Goal: Task Accomplishment & Management: Complete application form

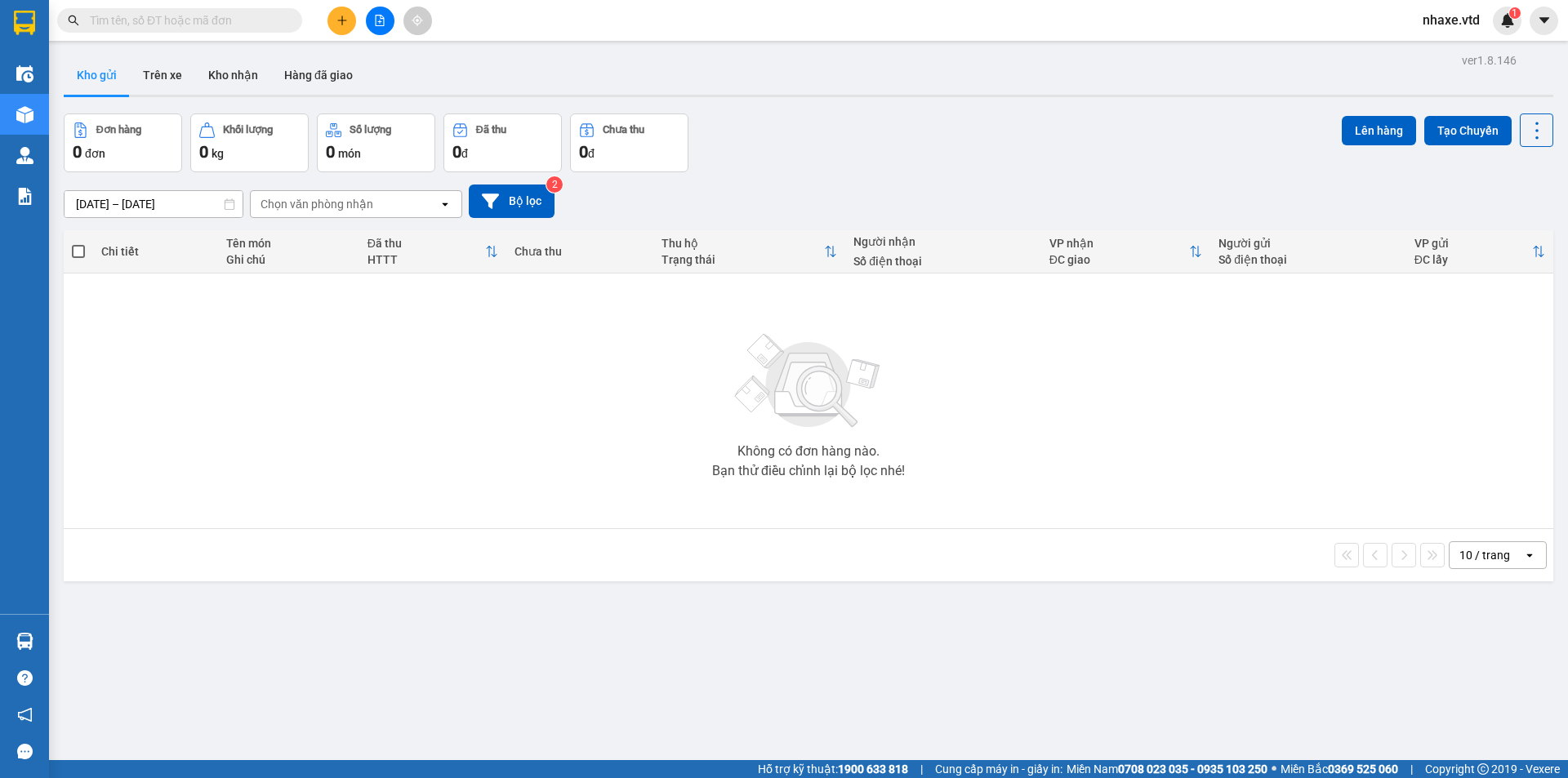
click at [221, 26] on input "text" at bounding box center [186, 20] width 193 height 18
click at [1314, 375] on div "Không có đơn hàng nào. Bạn thử điều chỉnh lại bộ lọc nhé!" at bounding box center [808, 401] width 1473 height 245
click at [261, 15] on input "text" at bounding box center [186, 20] width 193 height 18
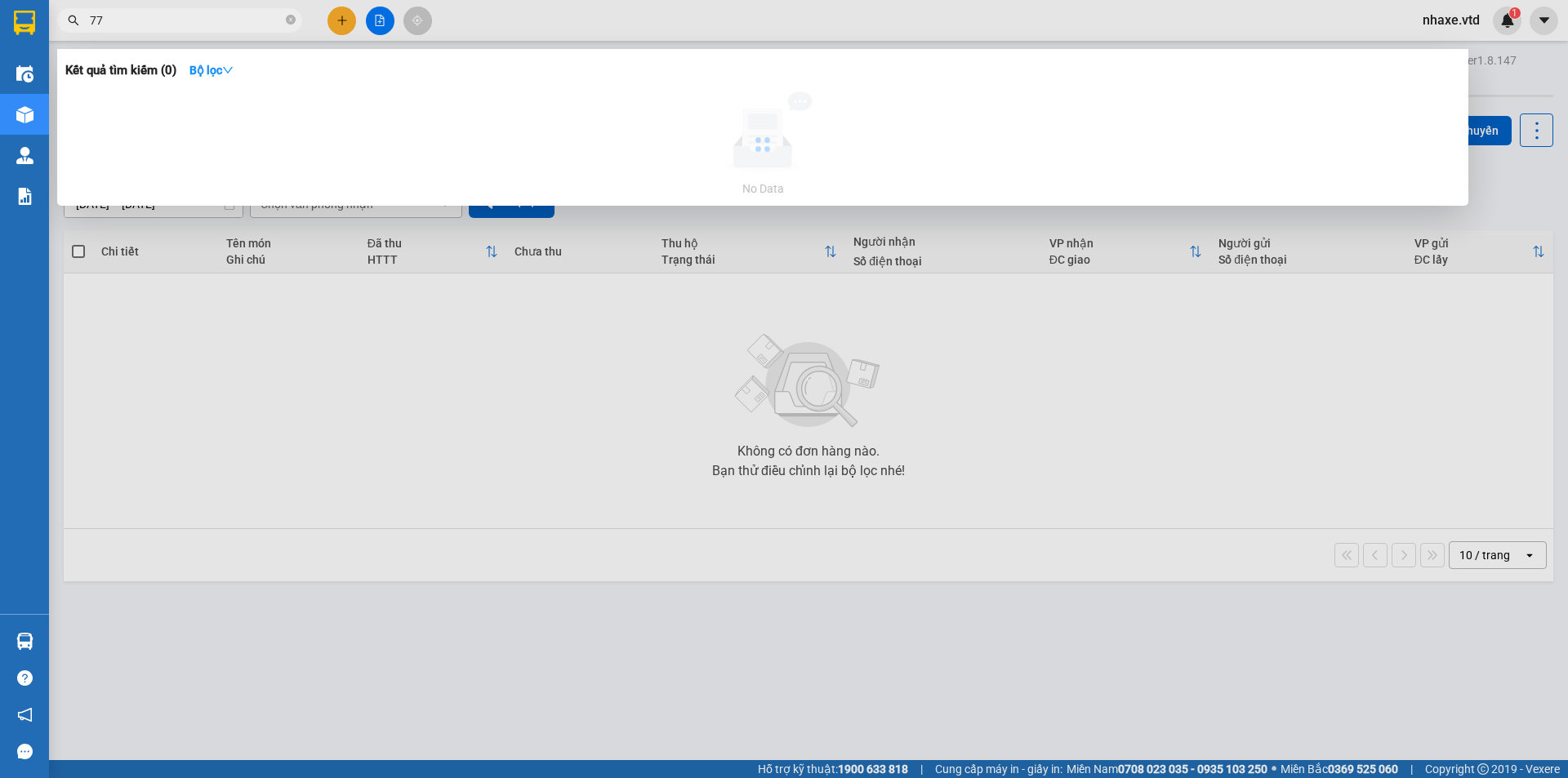
type input "7"
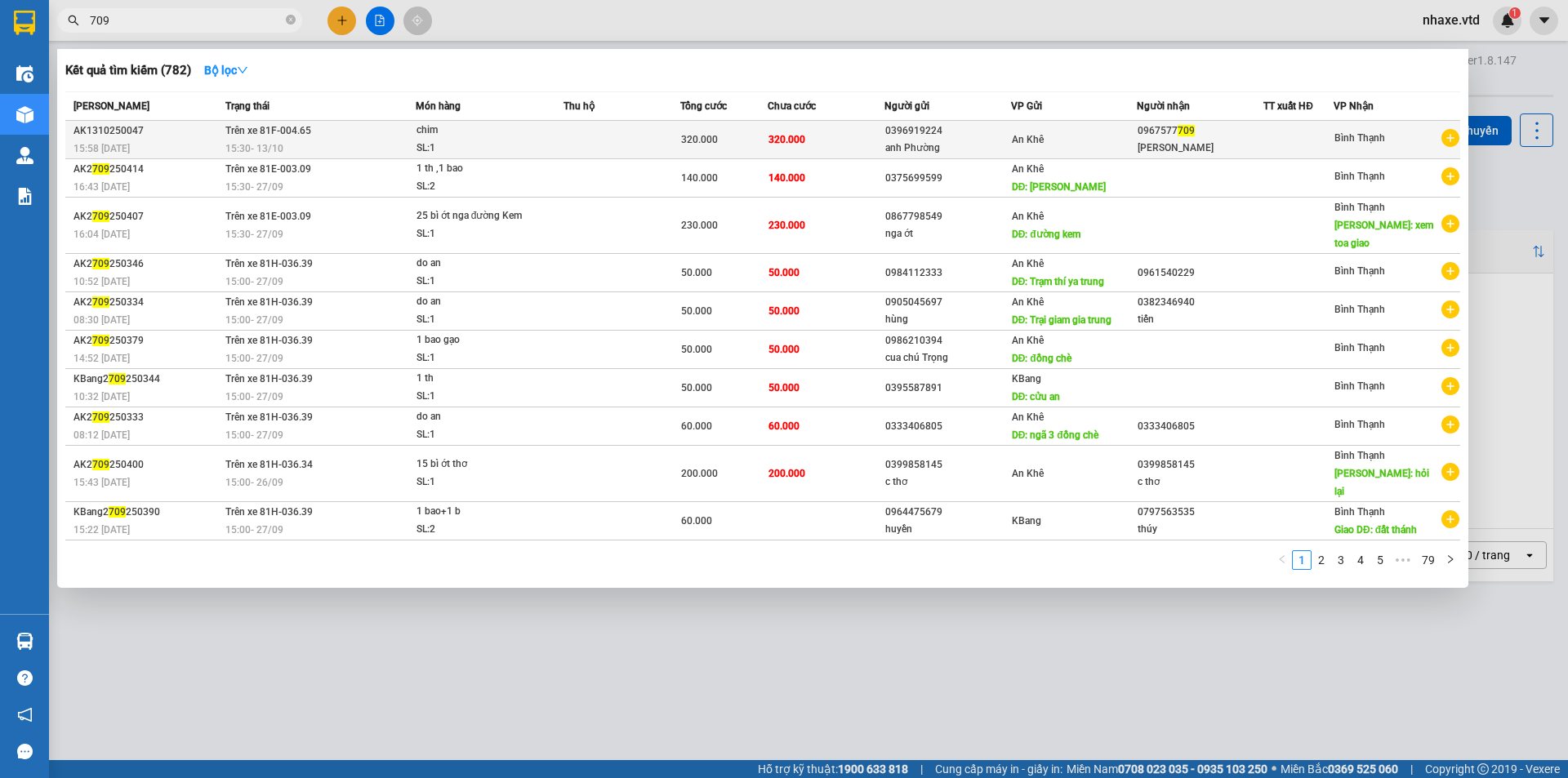
type input "709"
click at [488, 143] on div "SL: 1" at bounding box center [477, 148] width 122 height 18
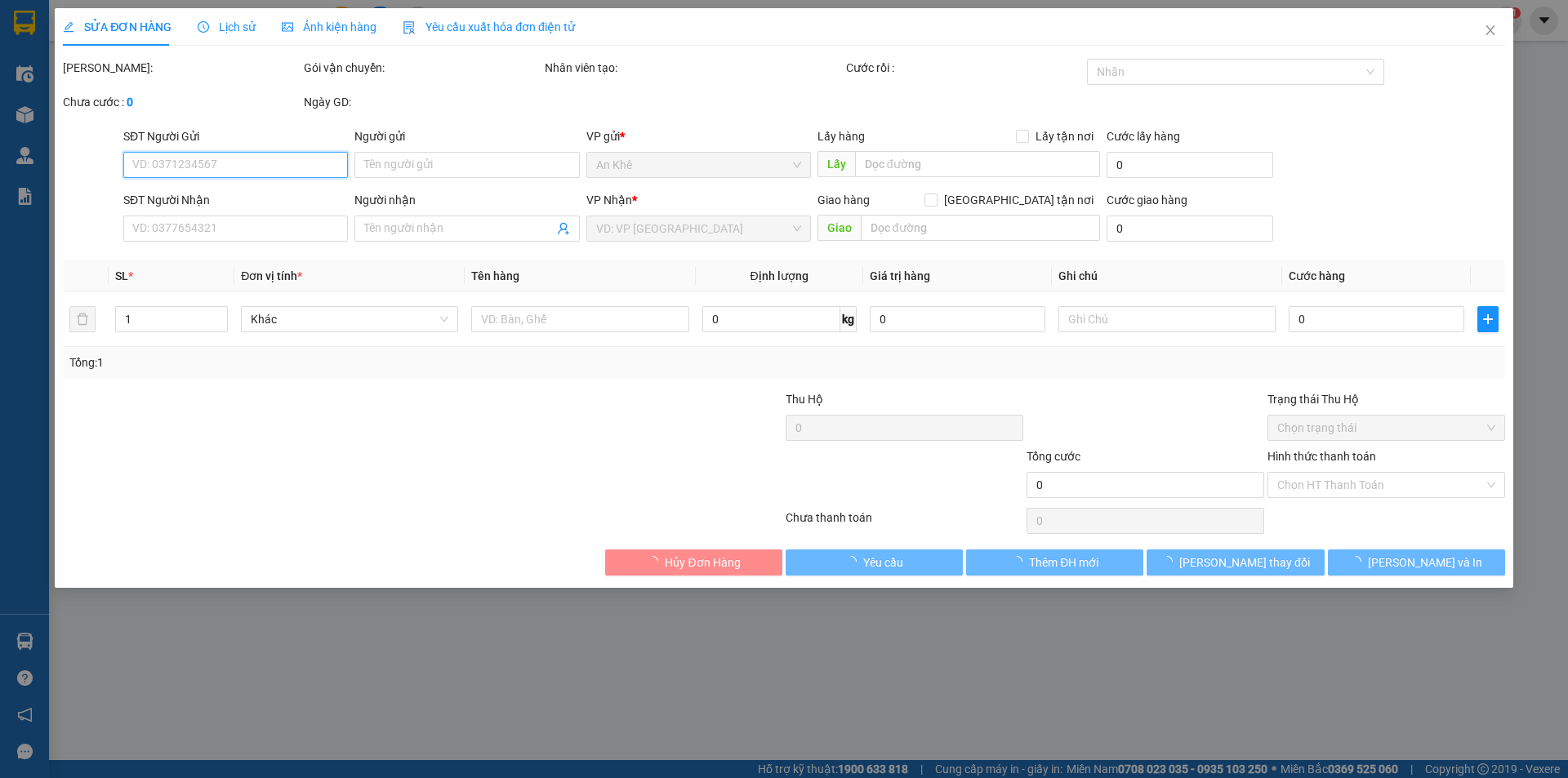
type input "0396919224"
type input "anh Phường"
type input "0967577709"
type input "Vũ Hảo"
type input "320.000"
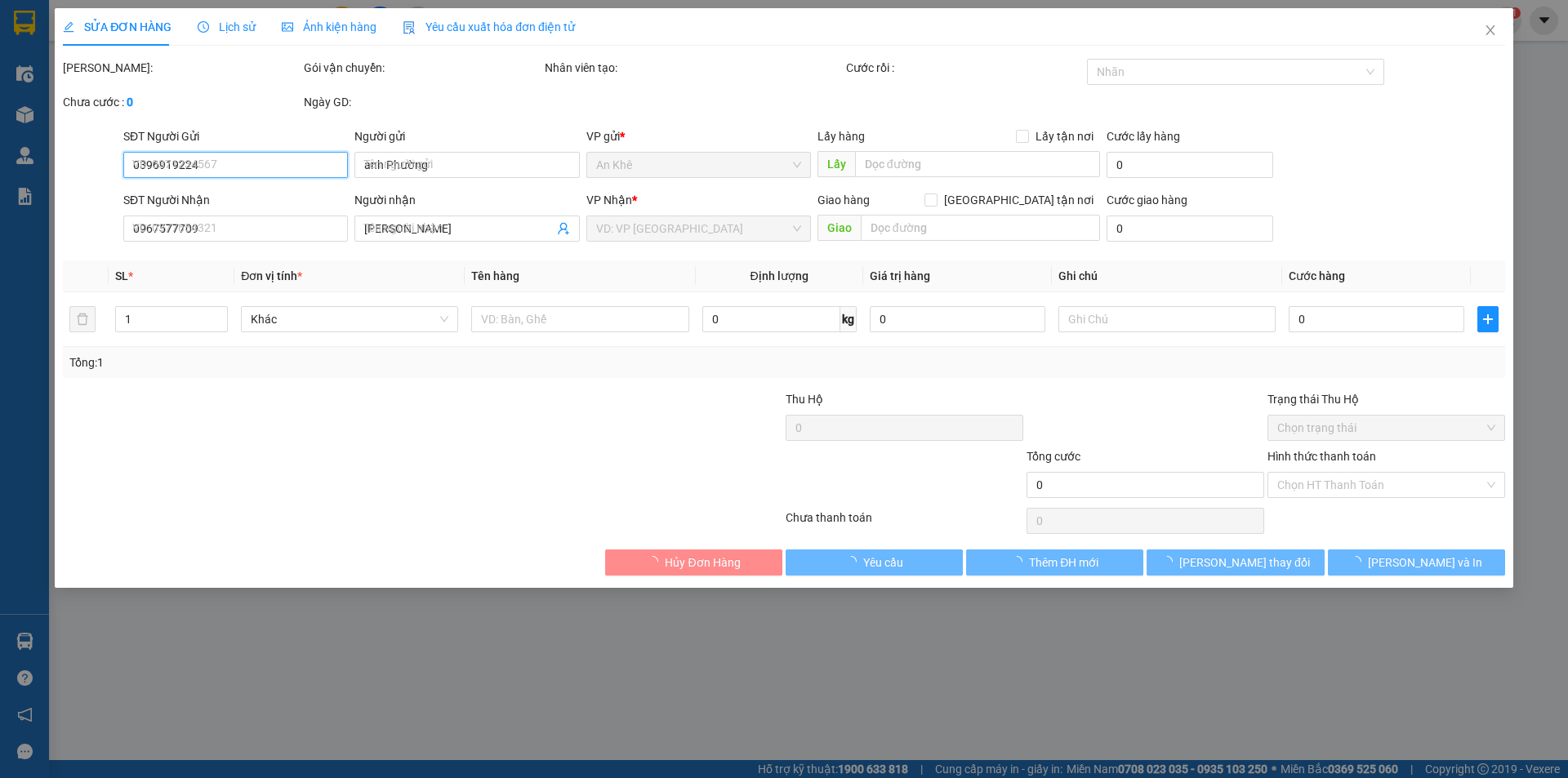
type input "320.000"
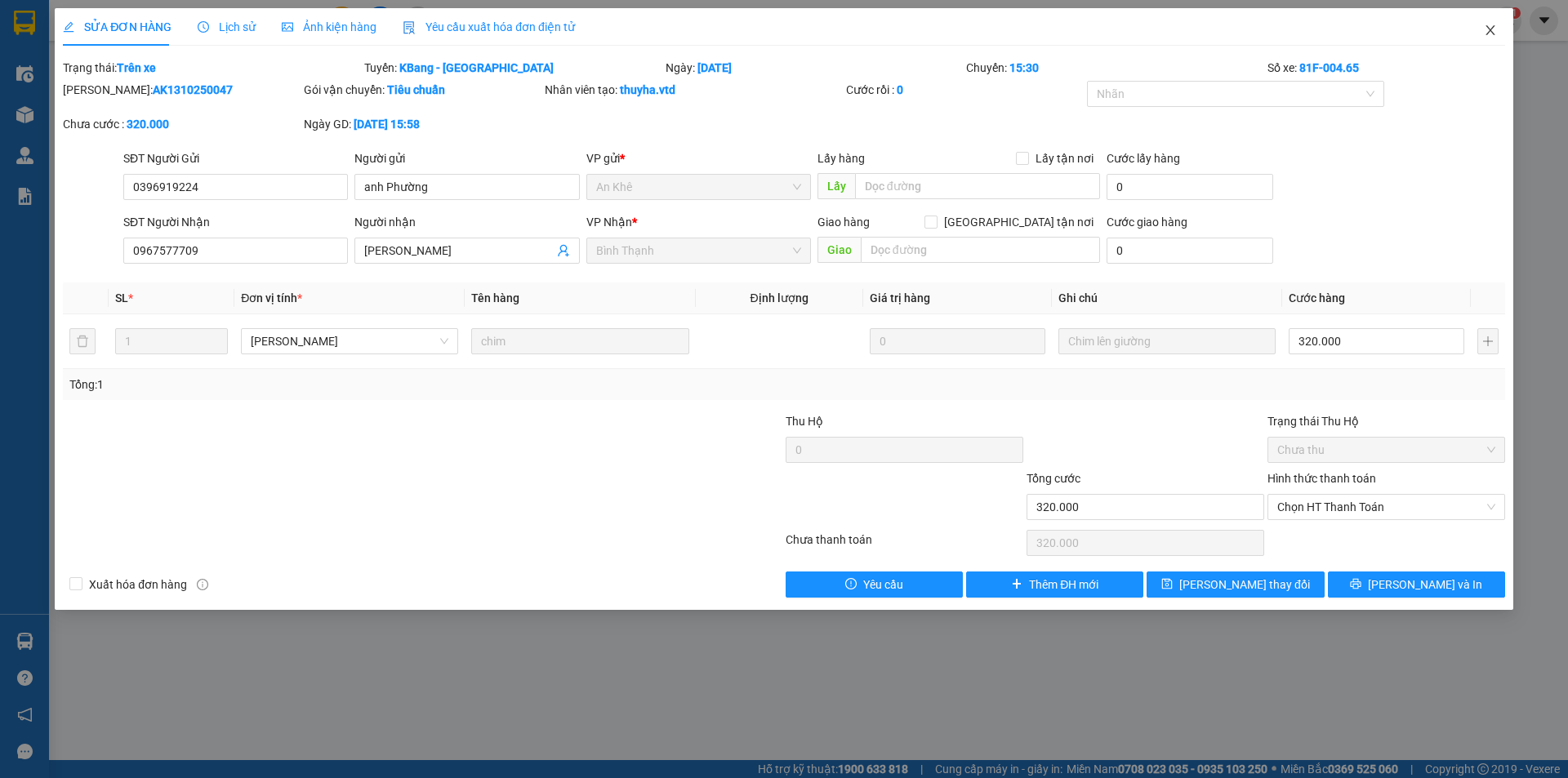
click at [1495, 31] on icon "close" at bounding box center [1490, 30] width 13 height 13
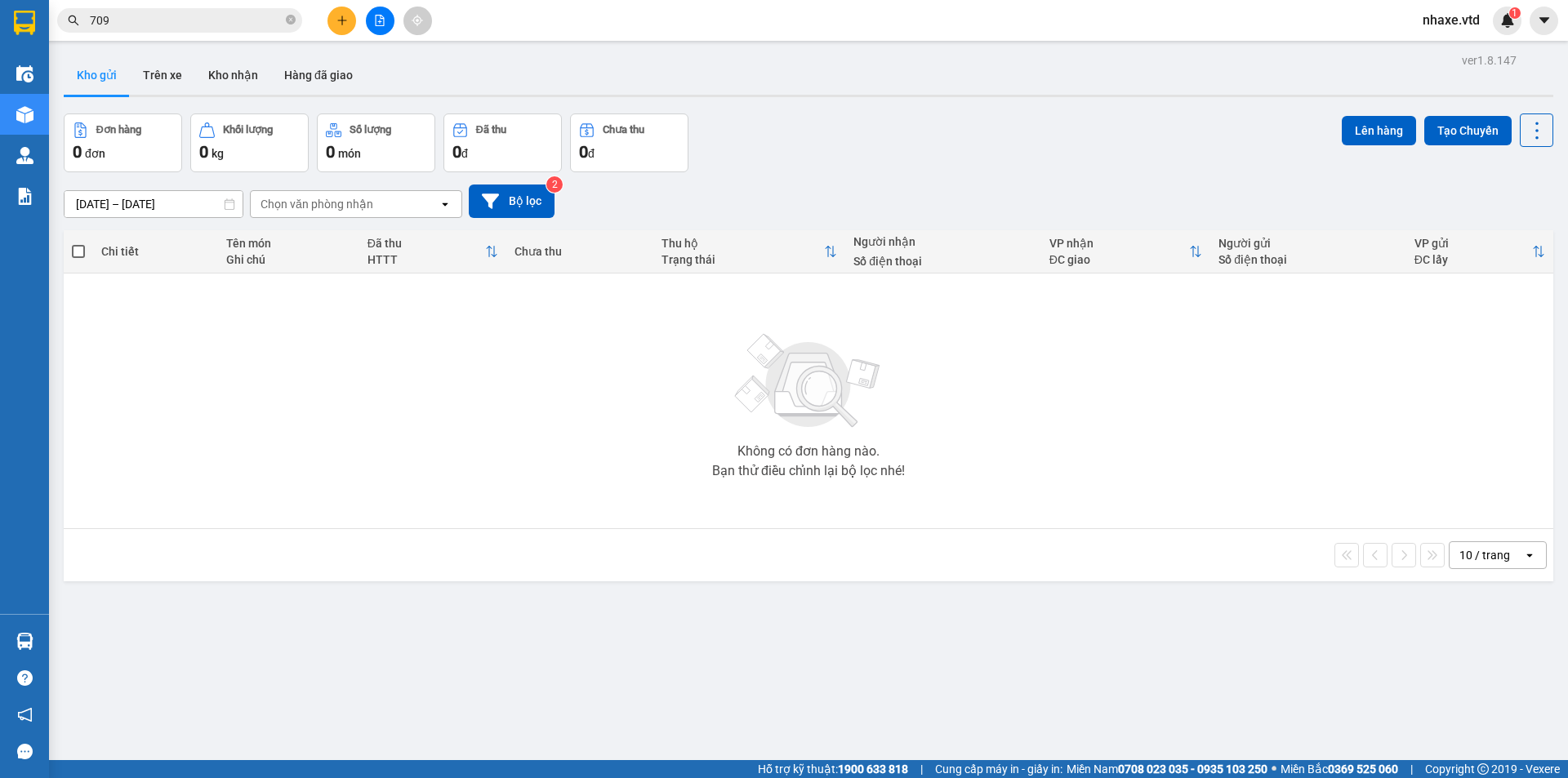
click at [167, 26] on input "709" at bounding box center [186, 20] width 193 height 18
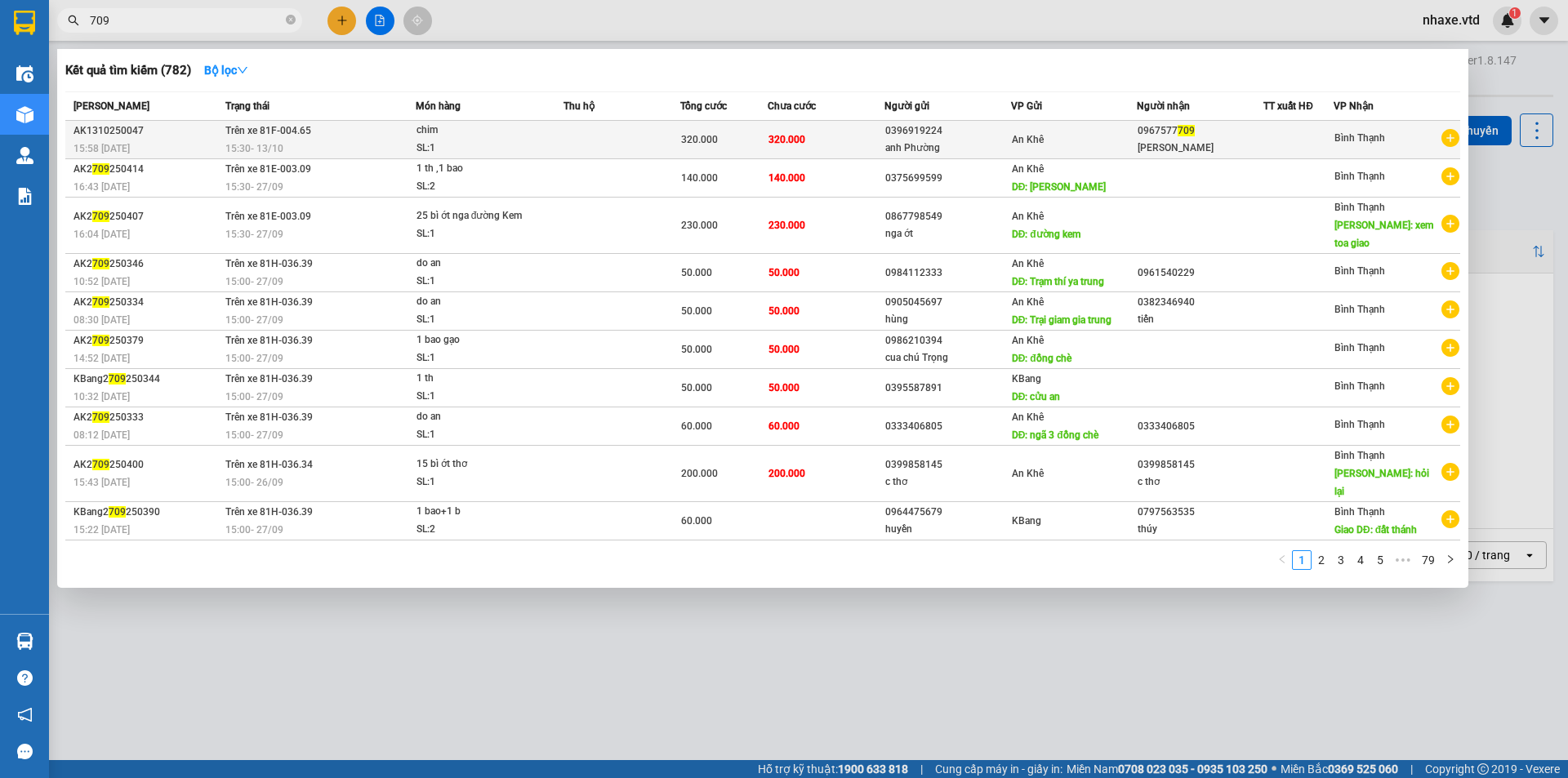
click at [907, 139] on div "anh Phường" at bounding box center [948, 148] width 125 height 17
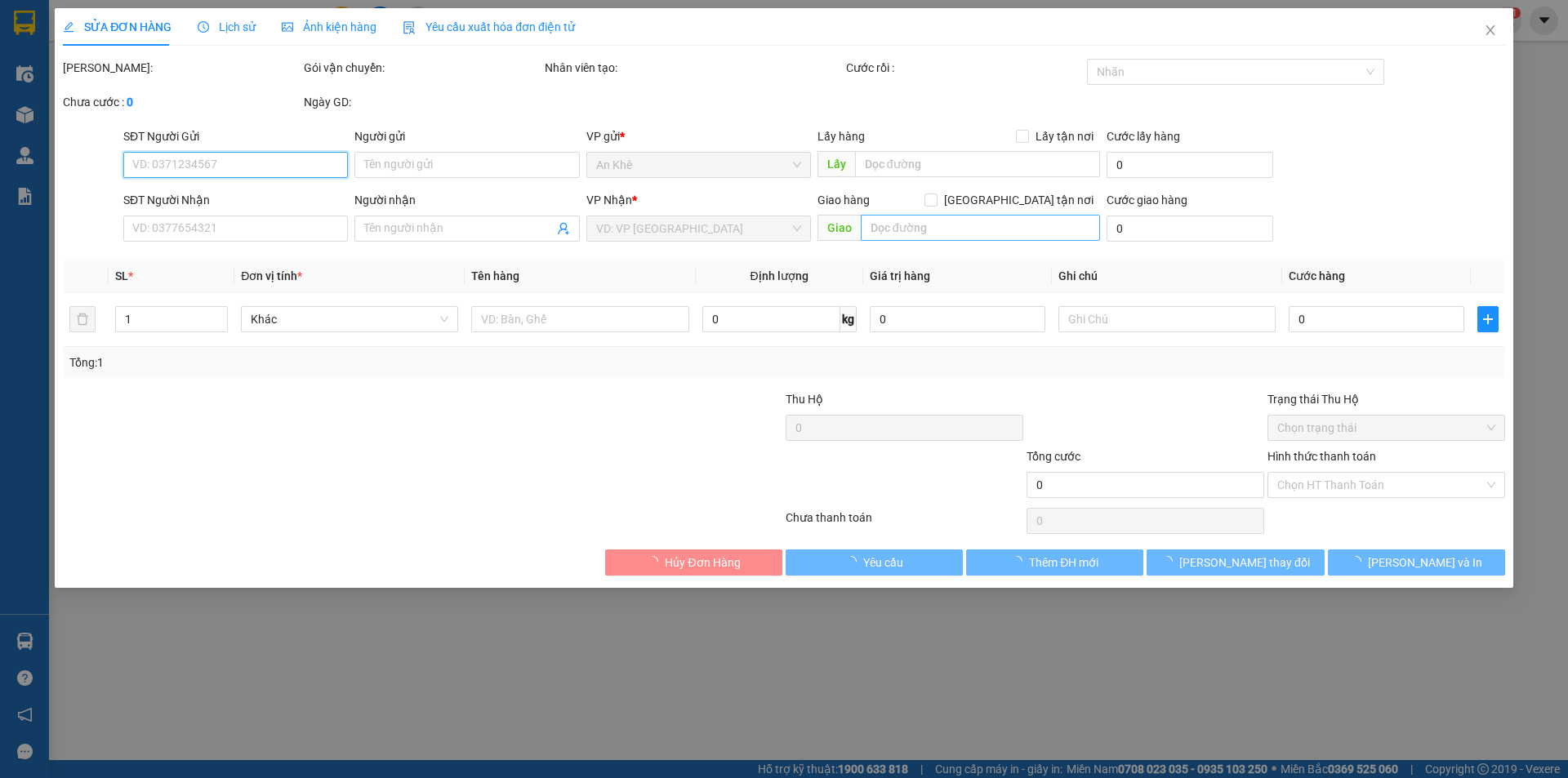
type input "0396919224"
type input "anh Phường"
type input "0967577709"
type input "Vũ Hảo"
type input "320.000"
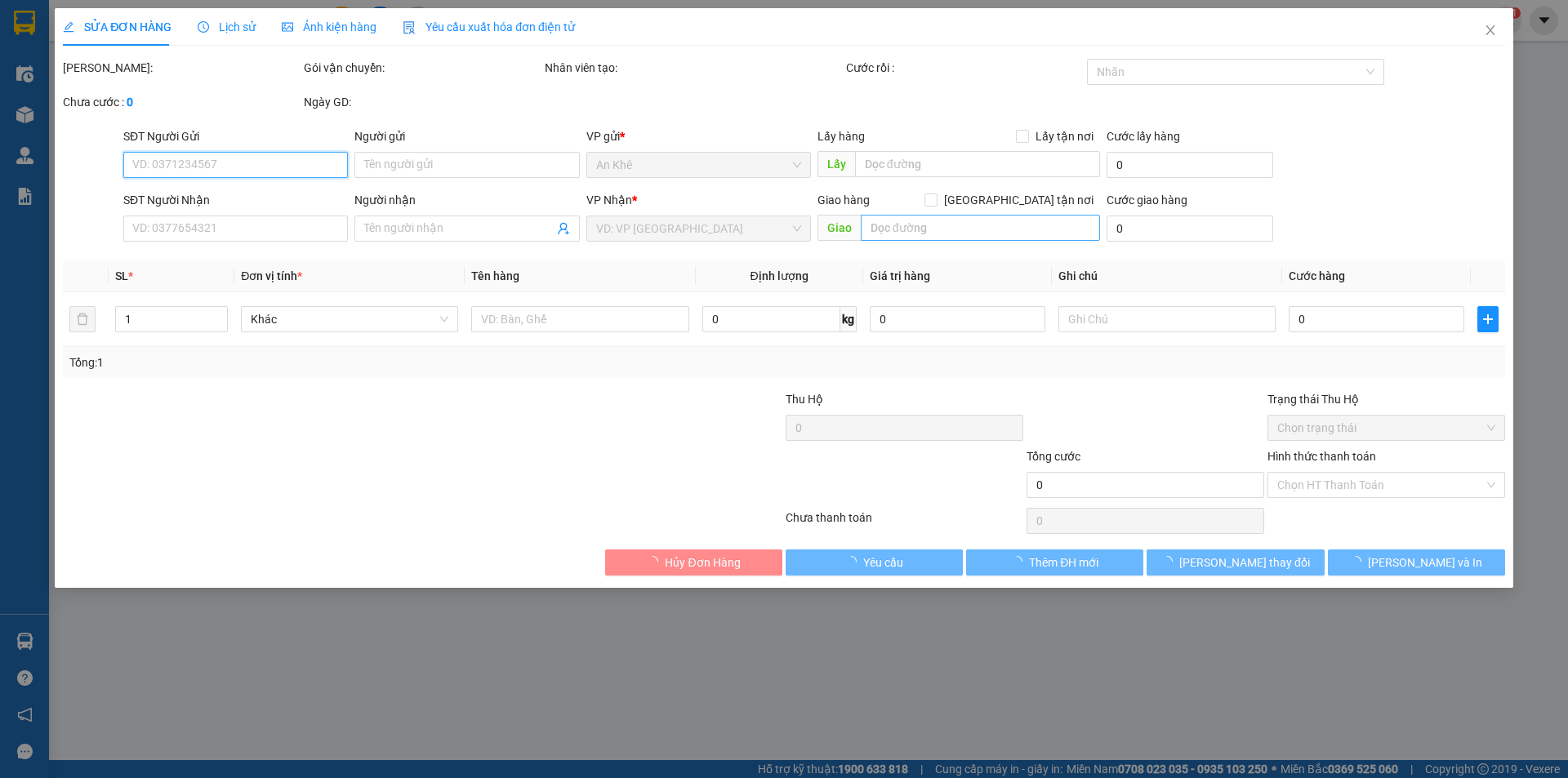
type input "320.000"
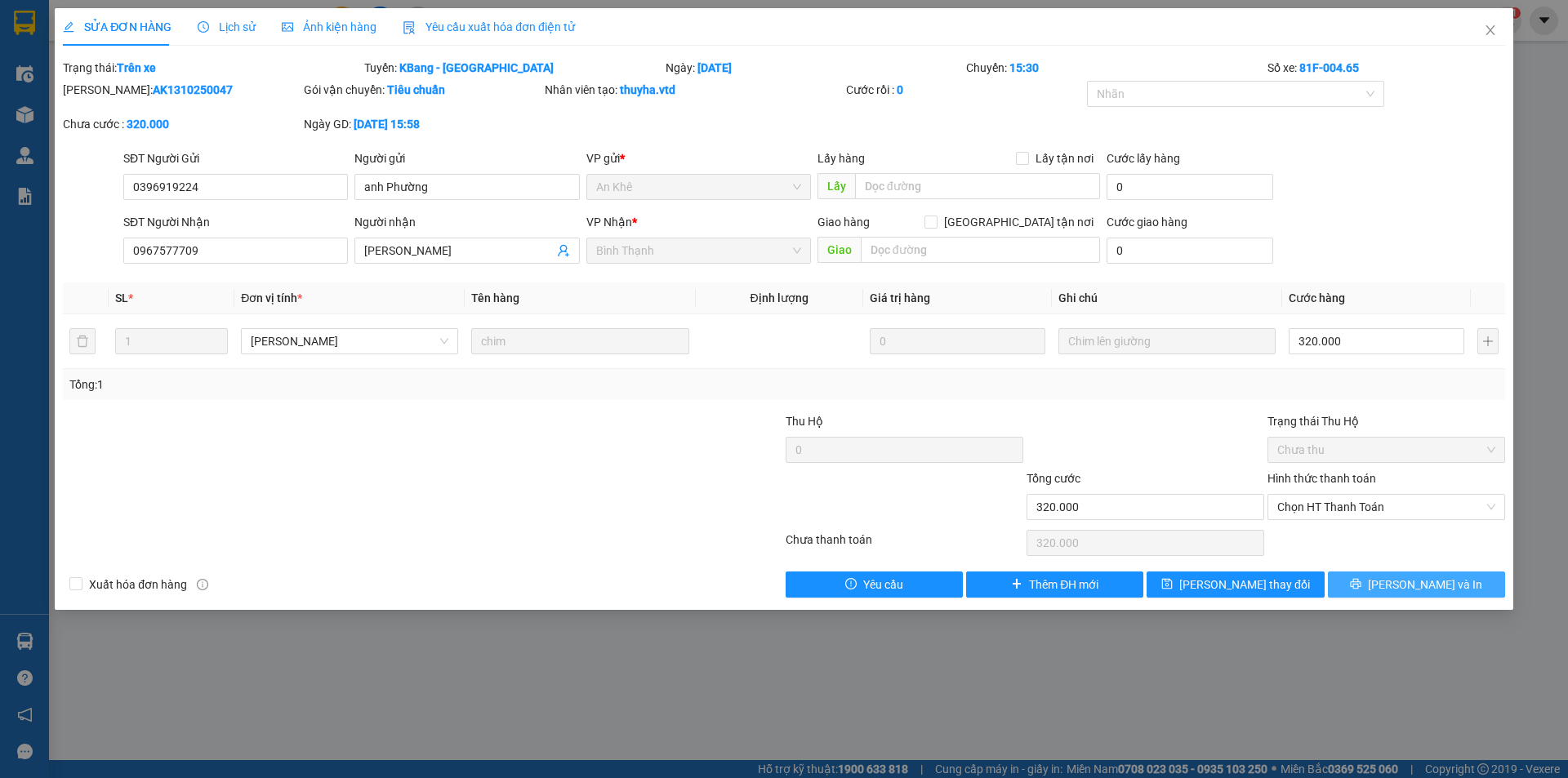
click at [1445, 584] on span "Lưu và In" at bounding box center [1425, 584] width 115 height 18
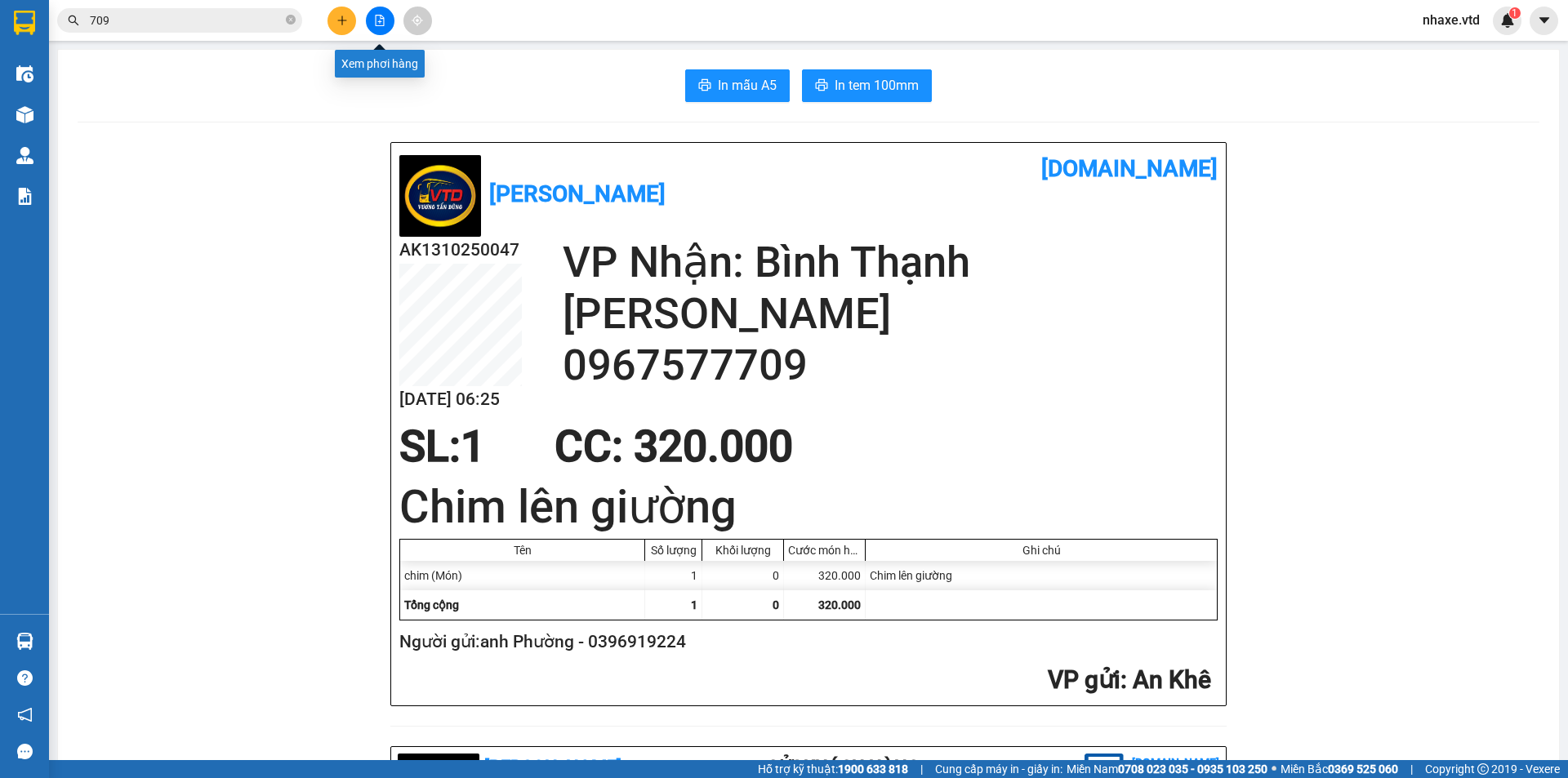
click at [379, 22] on icon "file-add" at bounding box center [379, 20] width 9 height 11
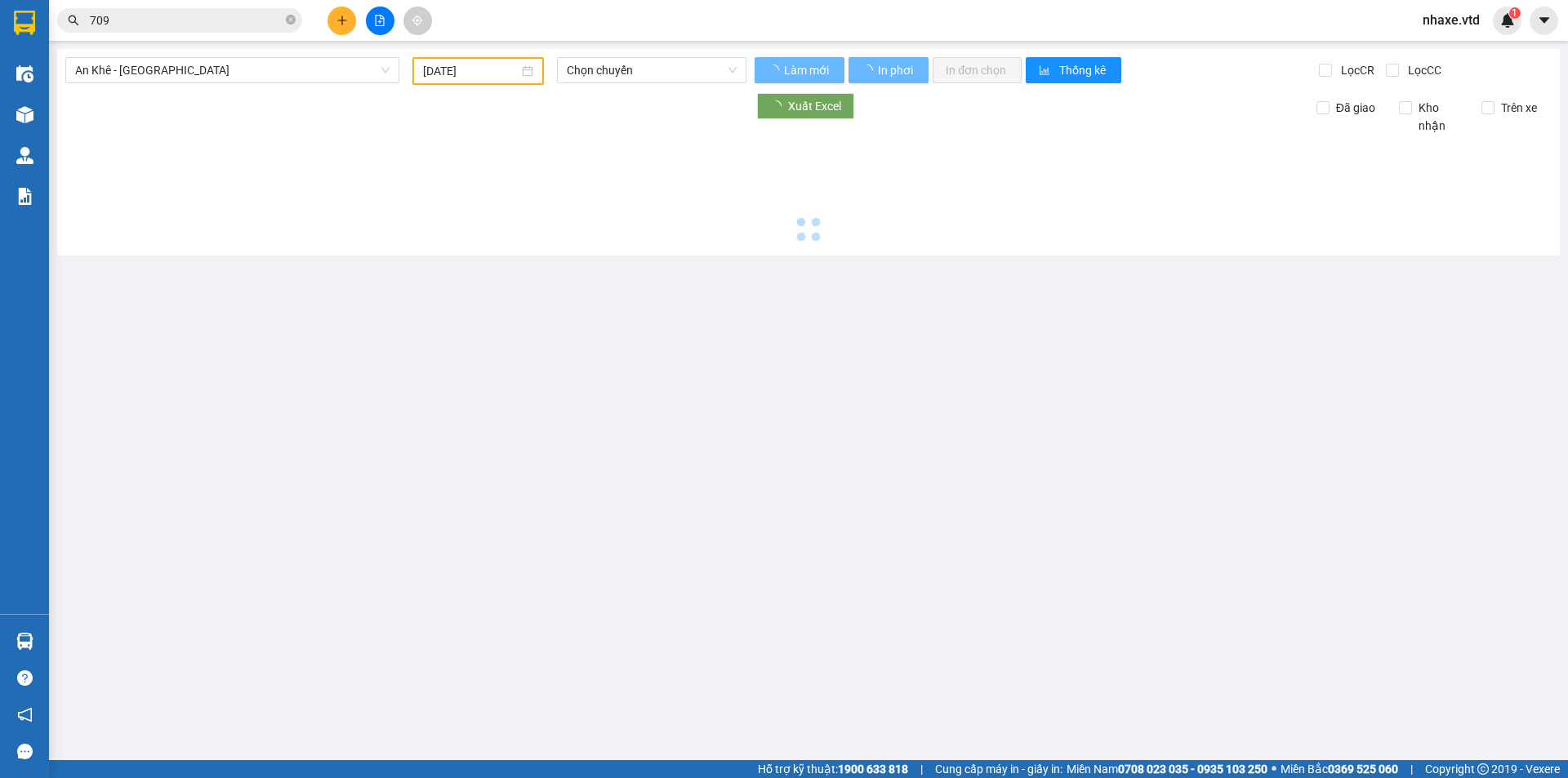
type input "14/10/2025"
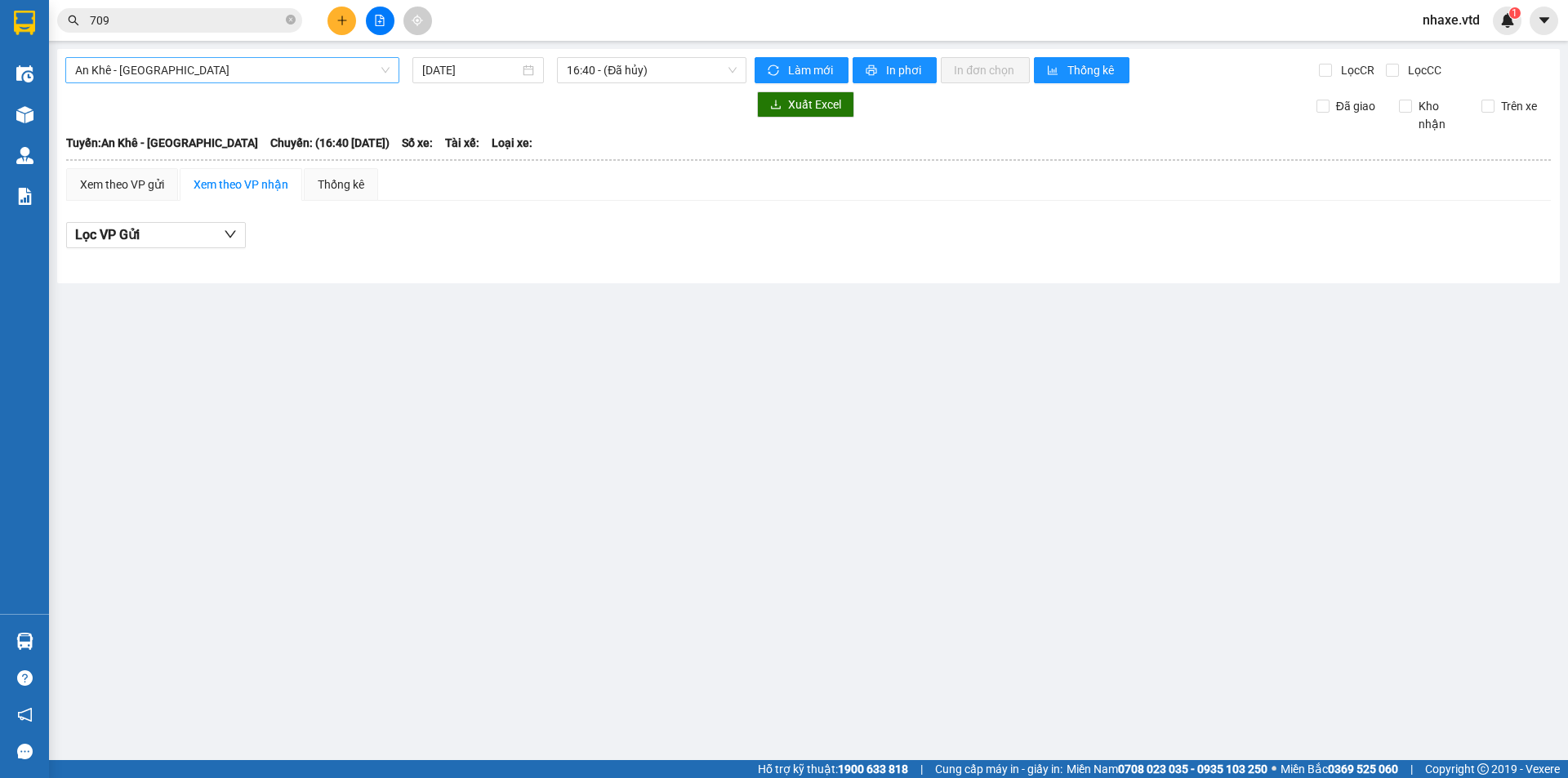
click at [306, 71] on span "An Khê - Sài Gòn" at bounding box center [231, 70] width 314 height 25
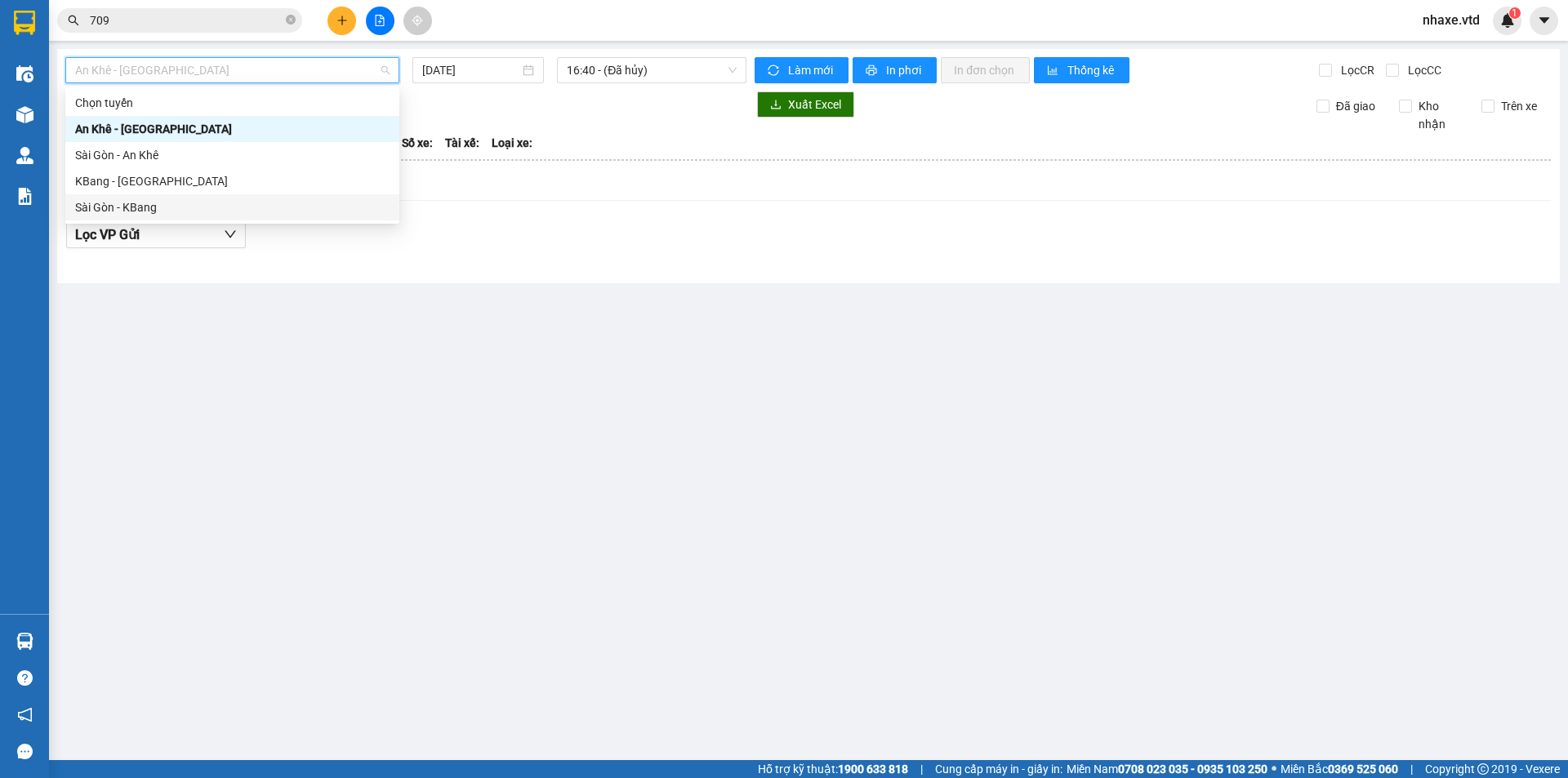
click at [136, 200] on div "Sài Gòn - KBang" at bounding box center [231, 207] width 314 height 18
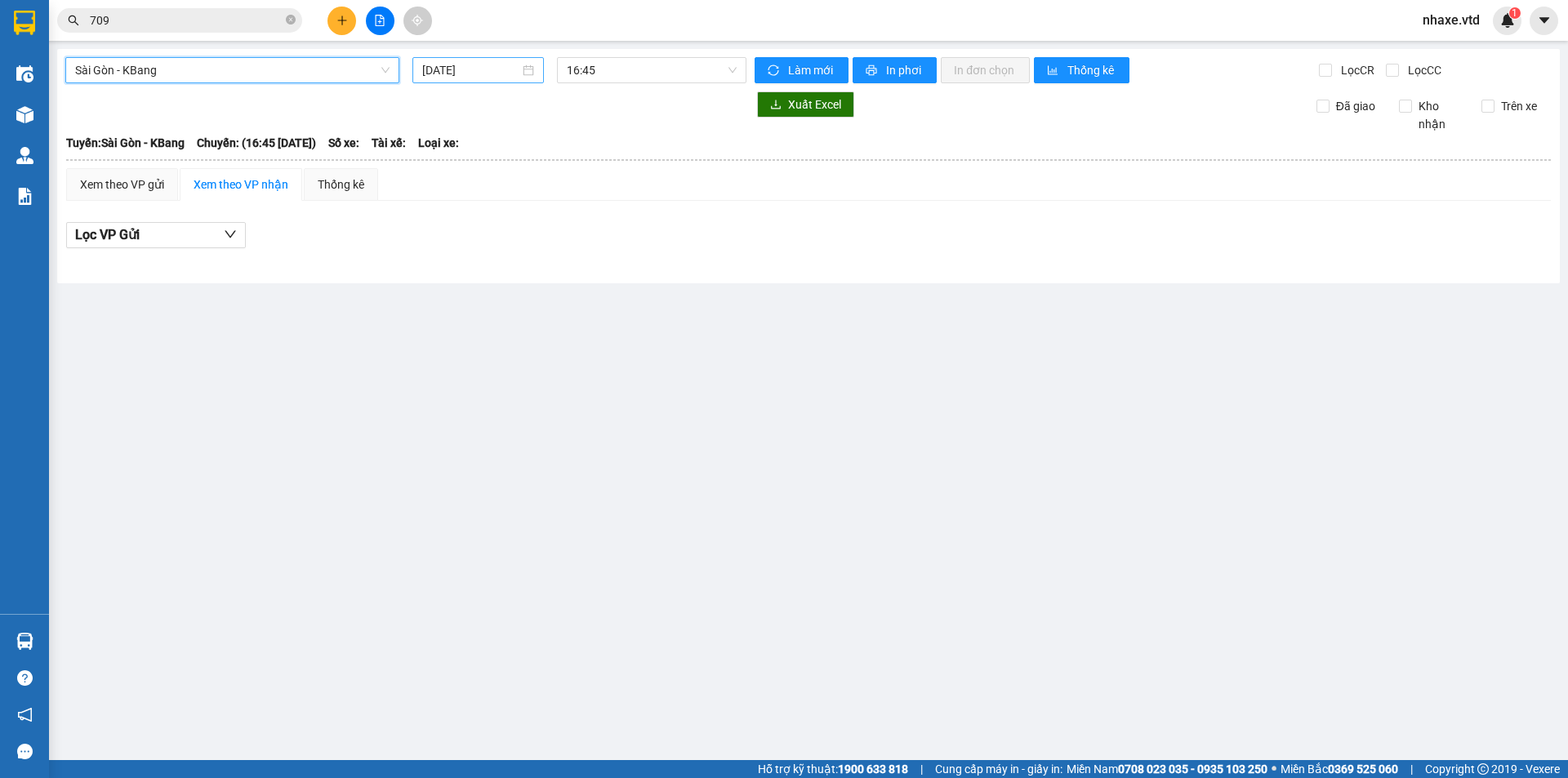
click at [491, 75] on input "14/10/2025" at bounding box center [470, 70] width 97 height 18
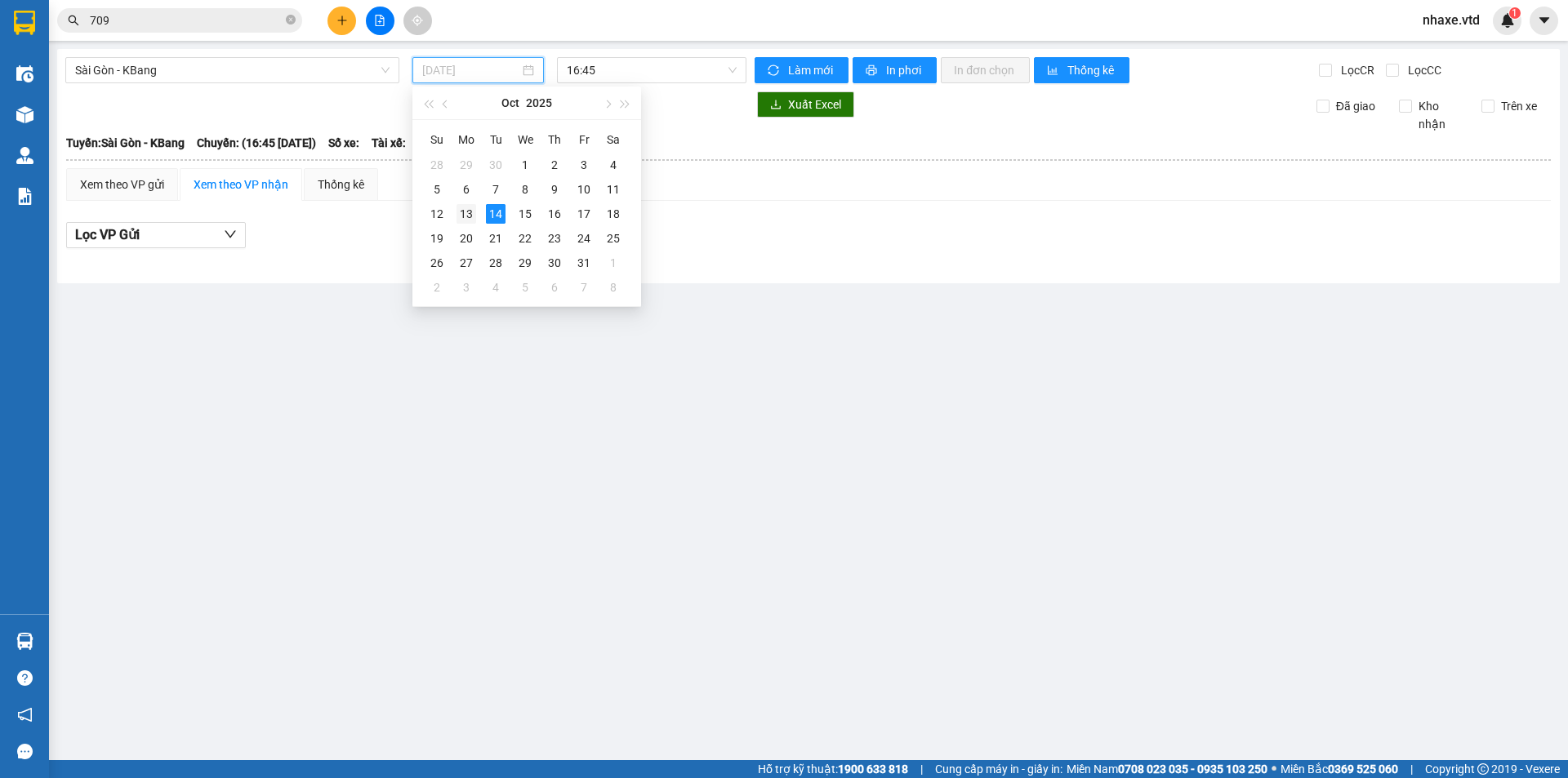
click at [466, 210] on div "13" at bounding box center [466, 213] width 20 height 20
type input "13/10/2025"
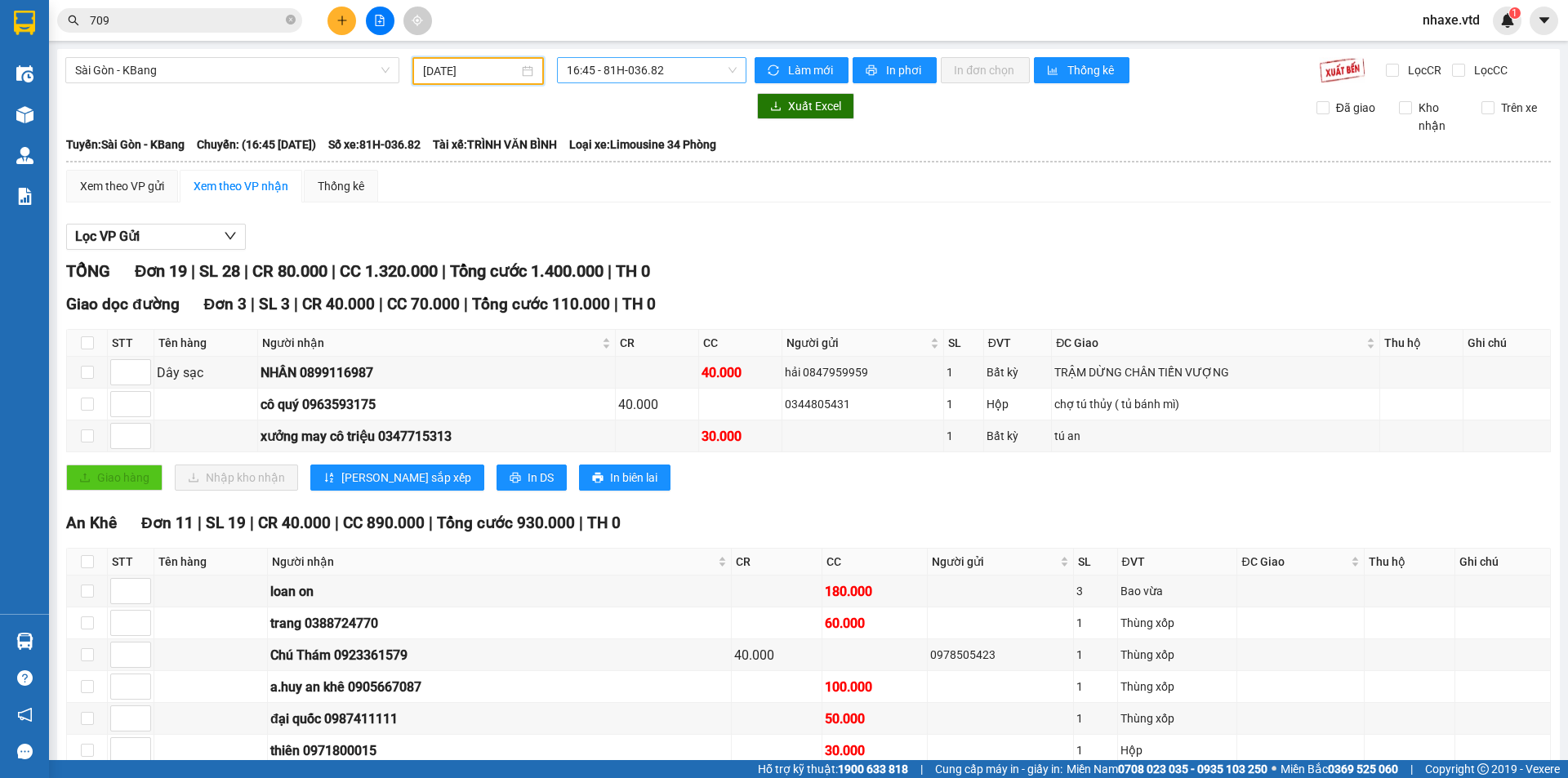
click at [613, 66] on span "16:45 - 81H-036.82" at bounding box center [651, 70] width 170 height 25
click at [618, 145] on div "17:00 - 81H-036.34" at bounding box center [626, 156] width 147 height 27
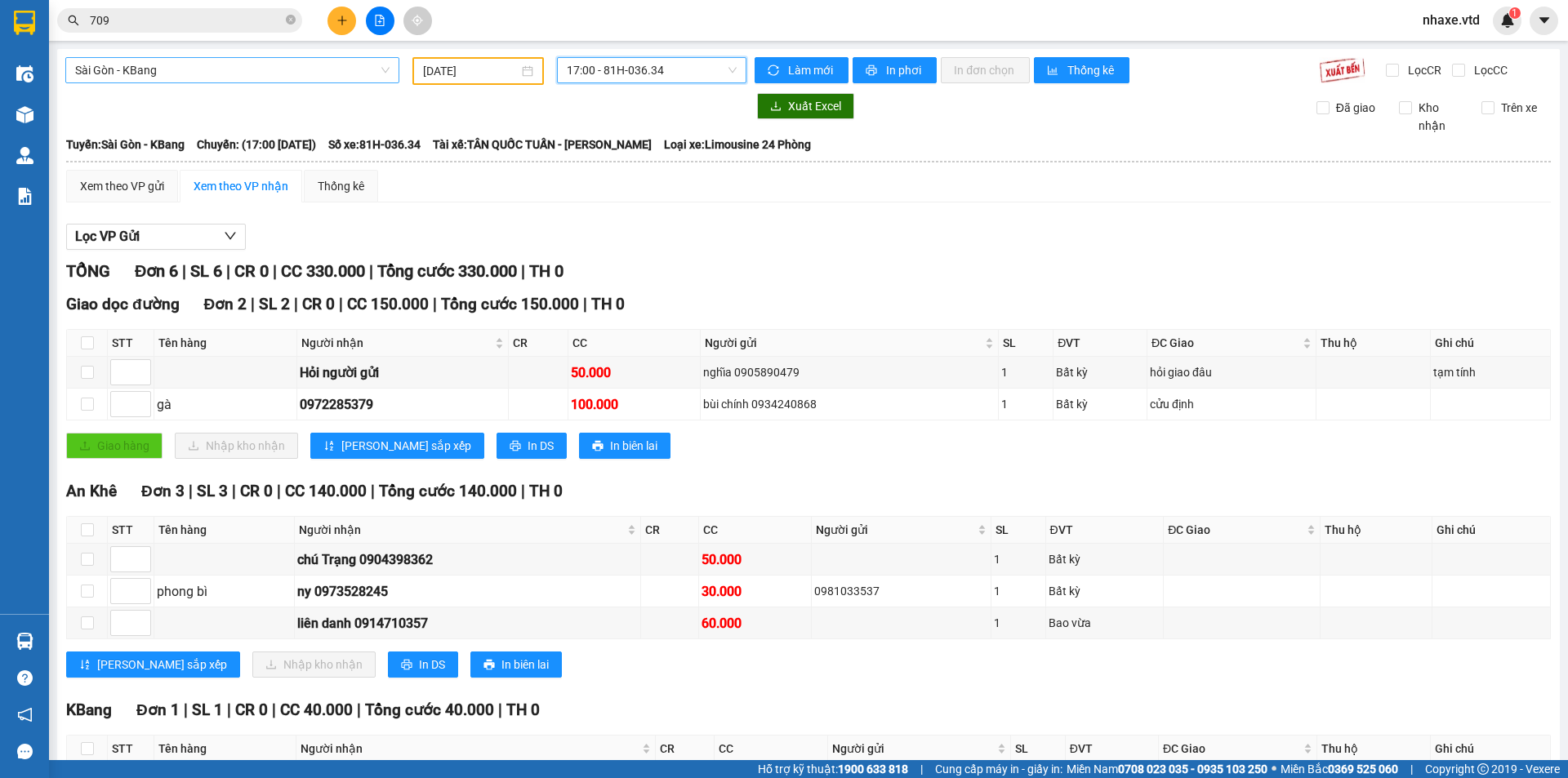
click at [211, 65] on span "Sài Gòn - KBang" at bounding box center [231, 70] width 314 height 25
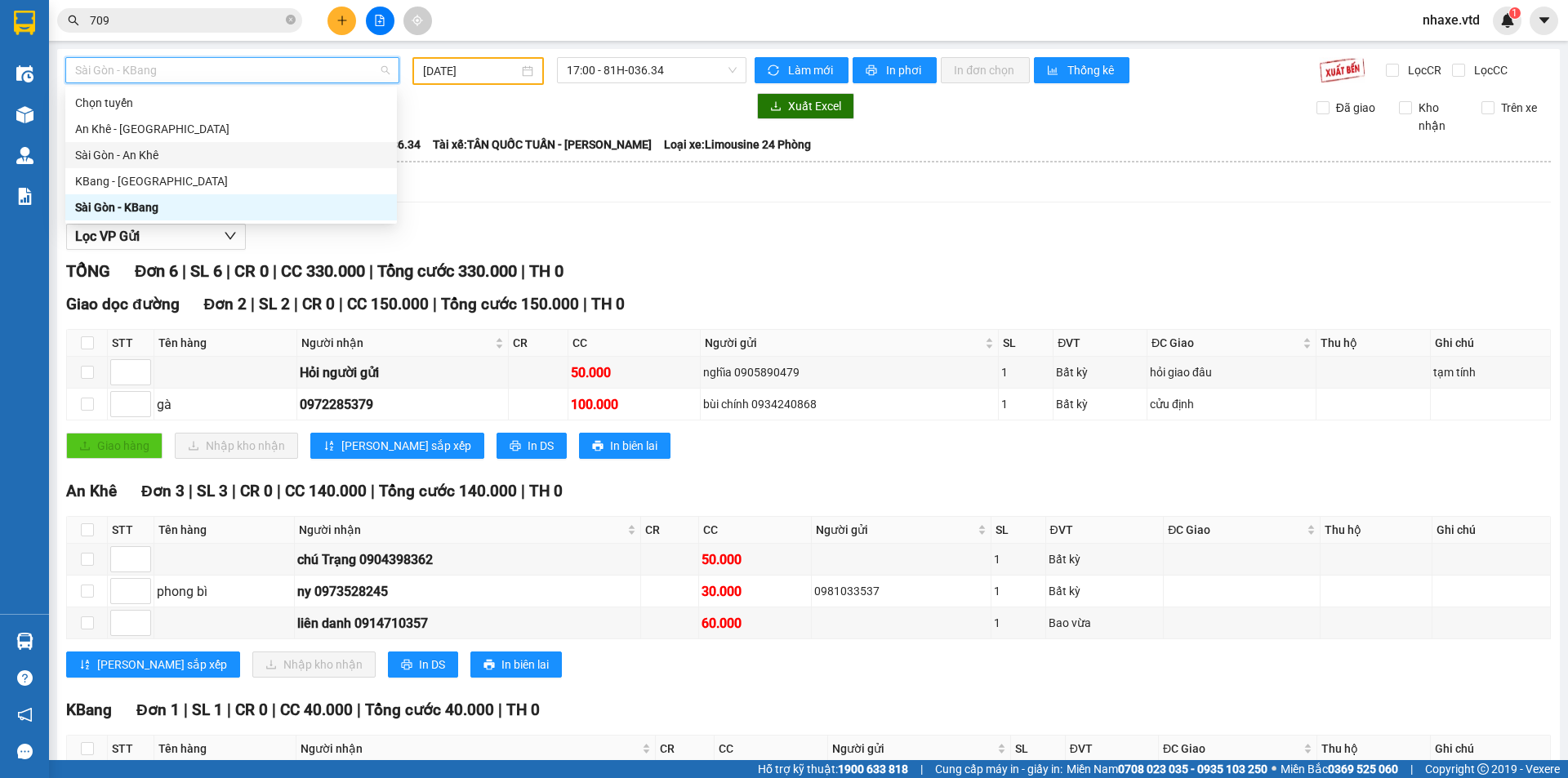
click at [167, 159] on div "Sài Gòn - An Khê" at bounding box center [231, 155] width 312 height 18
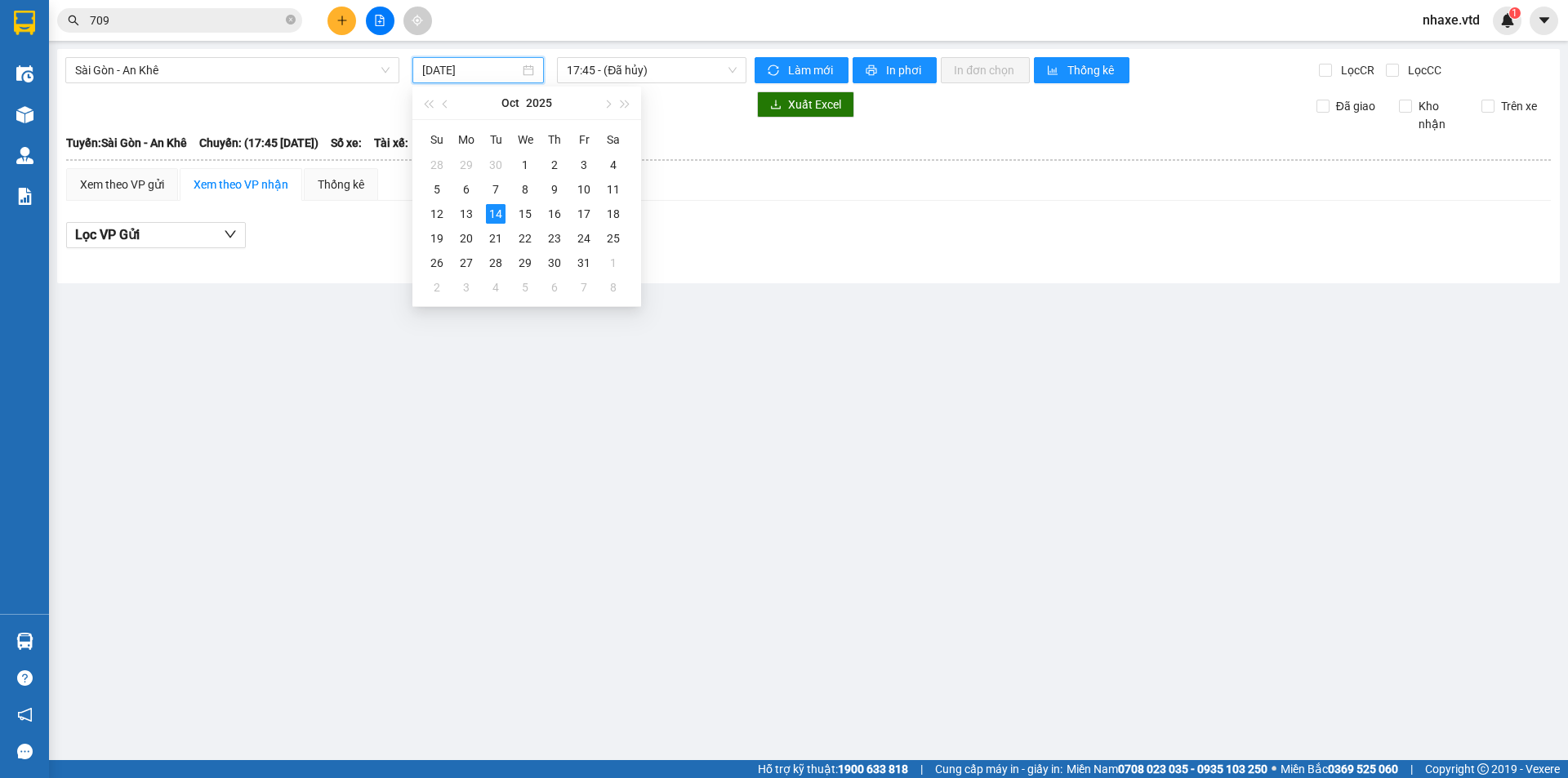
click at [507, 74] on input "14/10/2025" at bounding box center [470, 70] width 97 height 18
click at [461, 212] on div "13" at bounding box center [466, 213] width 20 height 20
type input "13/10/2025"
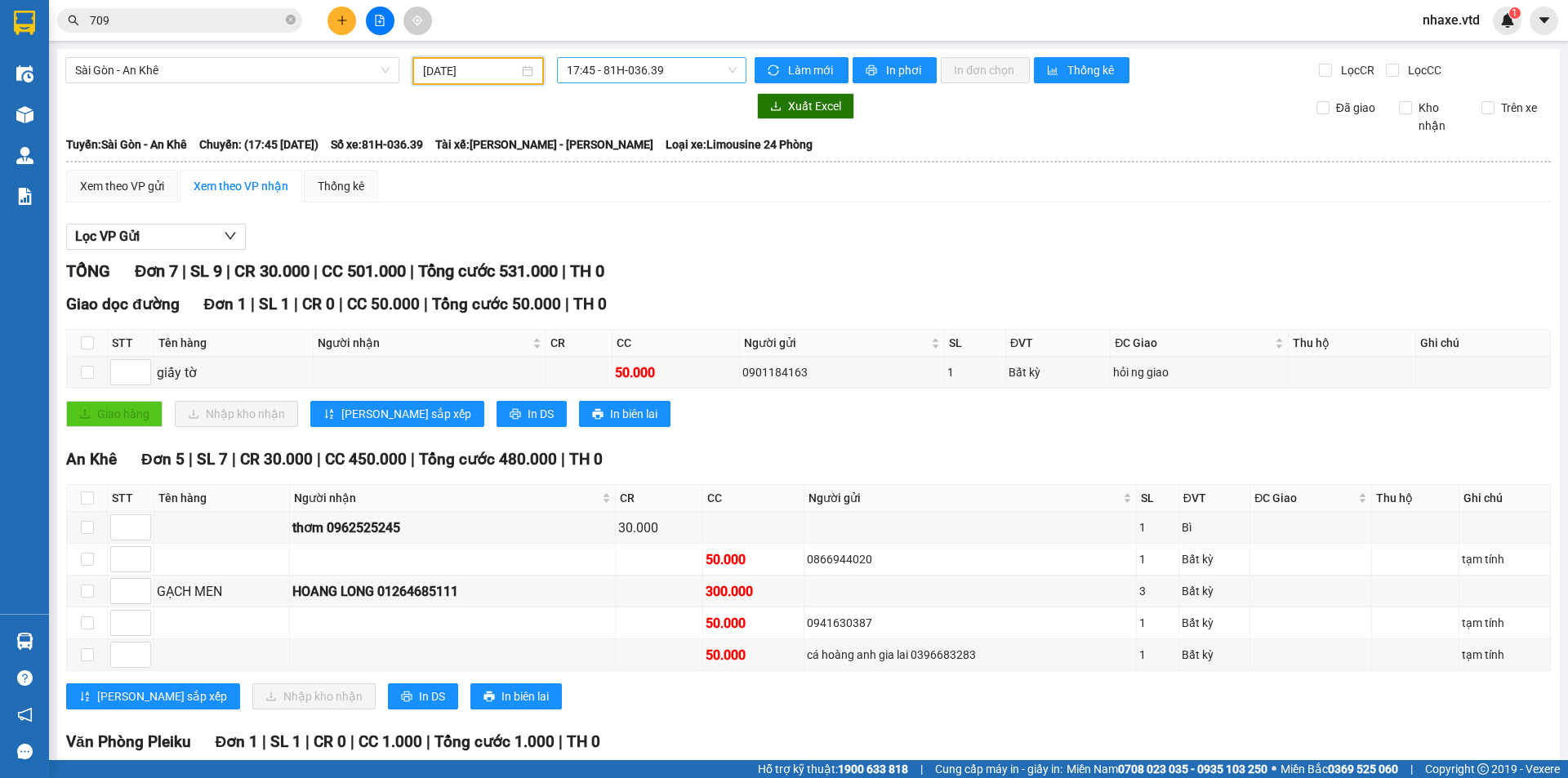
click at [668, 73] on span "17:45 - 81H-036.39" at bounding box center [651, 70] width 170 height 25
click at [665, 78] on span "17:45 - 81H-036.39" at bounding box center [651, 70] width 170 height 25
